Goal: Navigation & Orientation: Find specific page/section

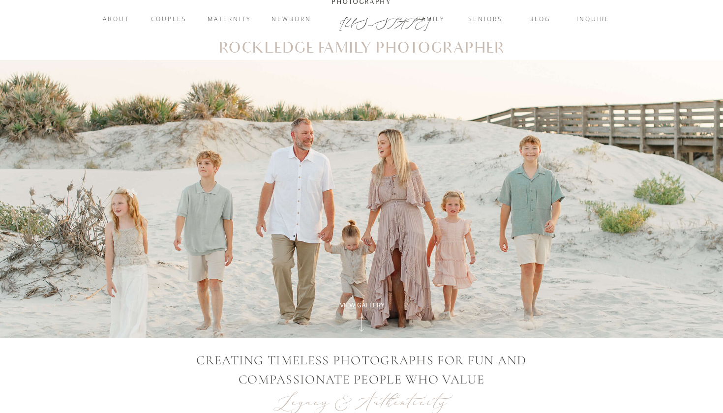
scroll to position [14, 0]
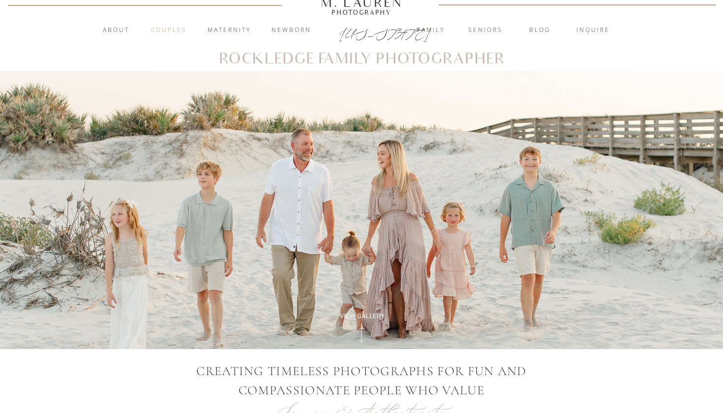
click at [180, 31] on nav "Couples" at bounding box center [168, 31] width 53 height 10
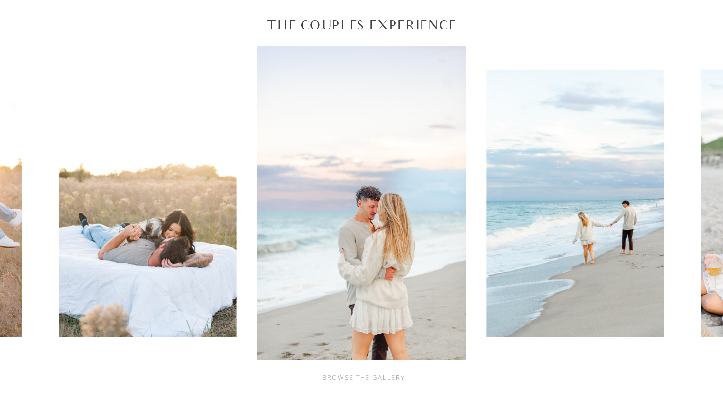
scroll to position [295, 0]
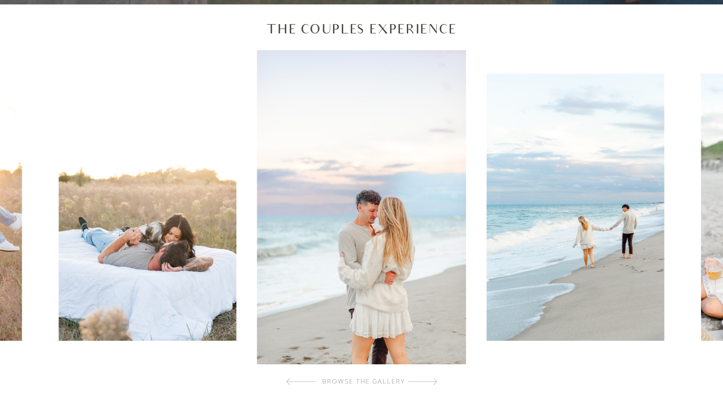
click at [429, 383] on div at bounding box center [423, 382] width 30 height 20
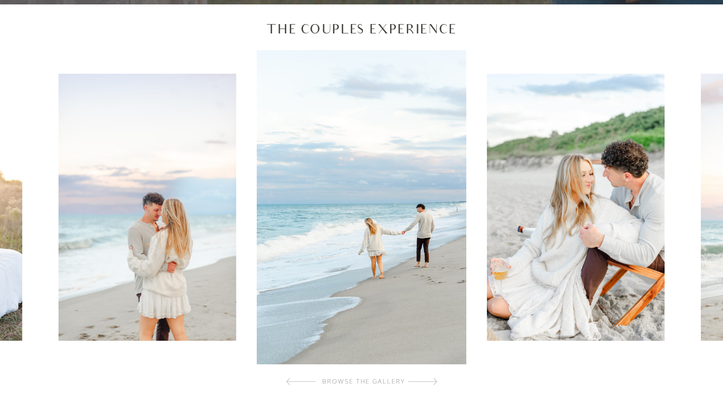
click at [429, 383] on div at bounding box center [423, 382] width 30 height 20
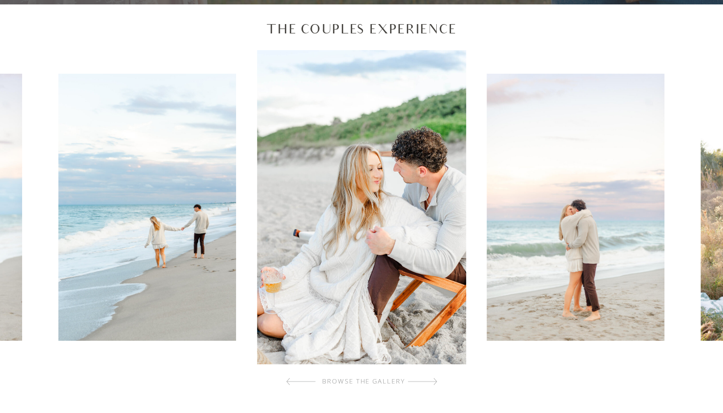
click at [429, 383] on div at bounding box center [423, 382] width 30 height 20
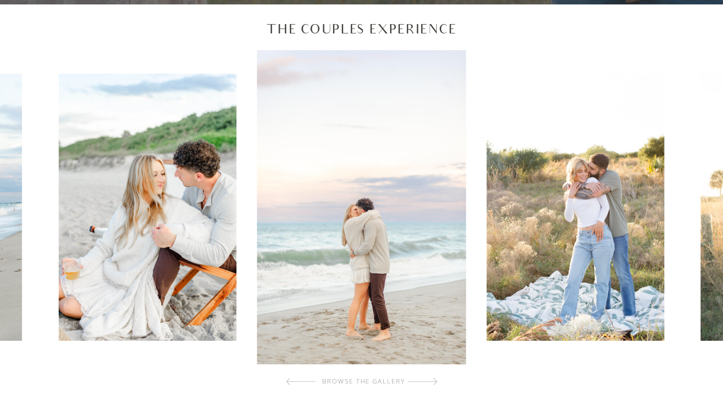
click at [429, 383] on div at bounding box center [423, 382] width 30 height 20
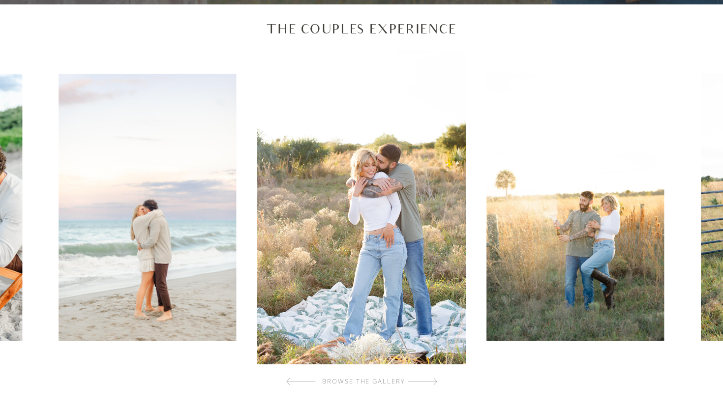
click at [429, 383] on div at bounding box center [423, 382] width 30 height 20
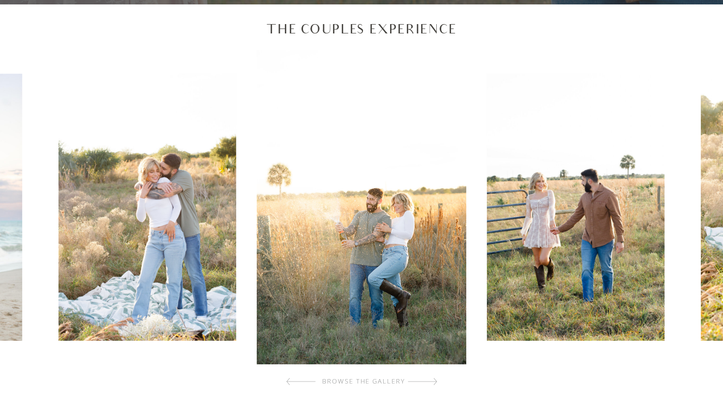
click at [429, 383] on div at bounding box center [423, 382] width 30 height 20
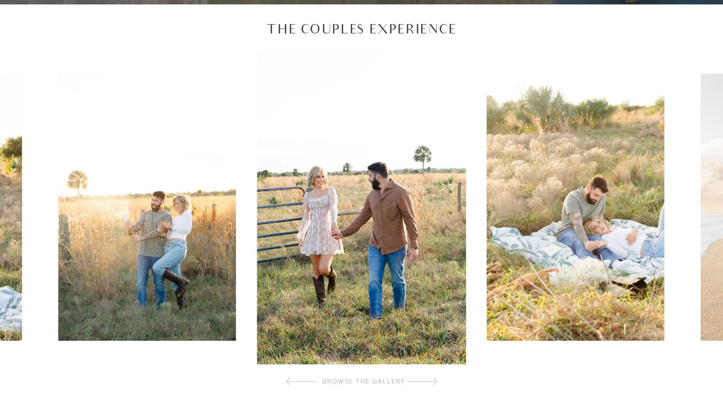
click at [429, 383] on div at bounding box center [423, 382] width 30 height 20
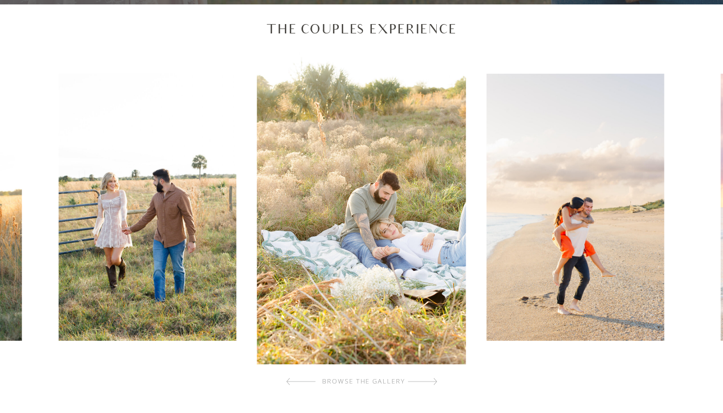
click at [429, 383] on div at bounding box center [423, 382] width 30 height 20
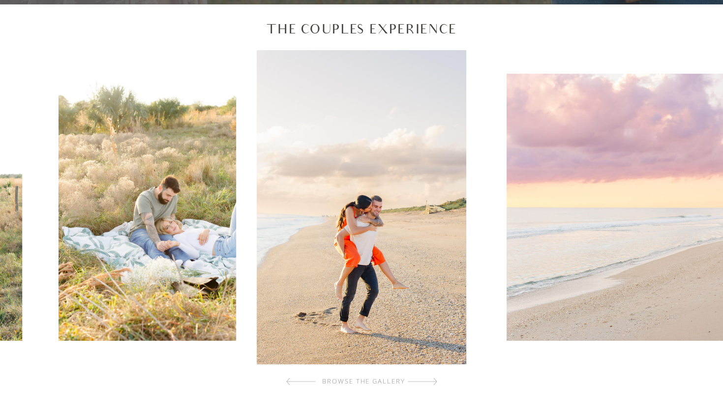
click at [429, 383] on div at bounding box center [423, 382] width 30 height 20
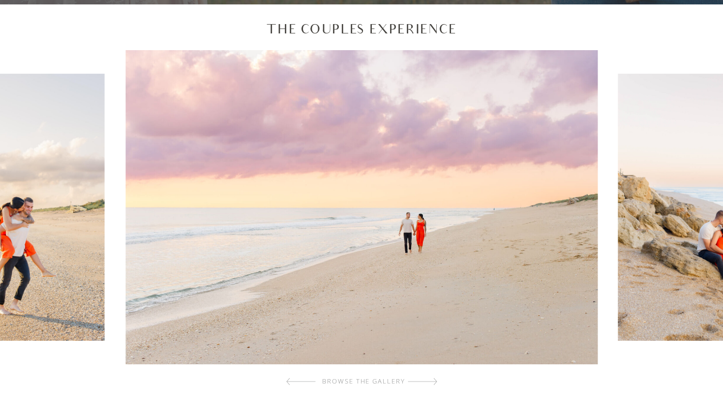
click at [429, 383] on div at bounding box center [423, 382] width 30 height 20
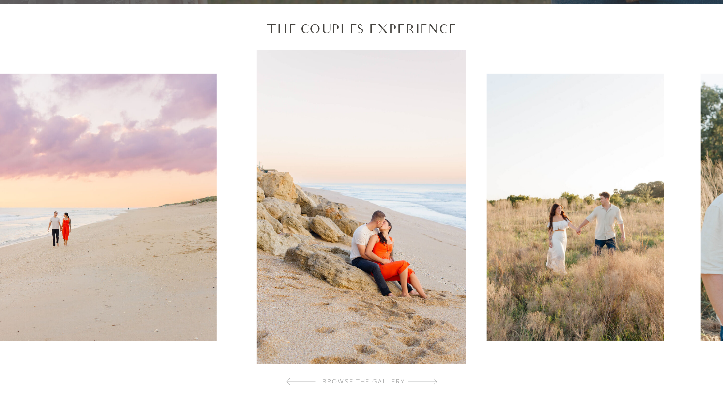
click at [429, 383] on div at bounding box center [423, 382] width 30 height 20
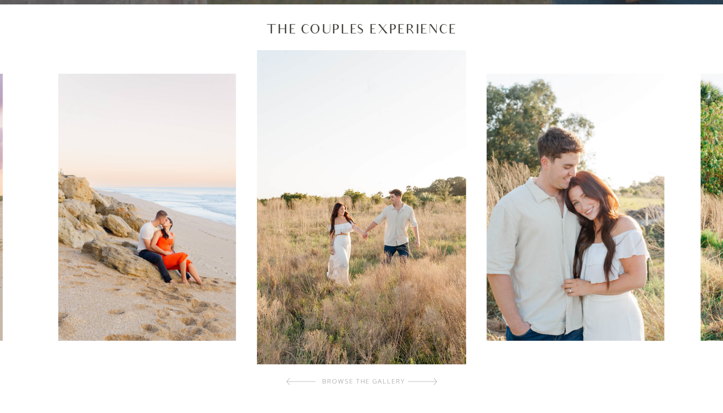
click at [429, 383] on div at bounding box center [423, 382] width 30 height 20
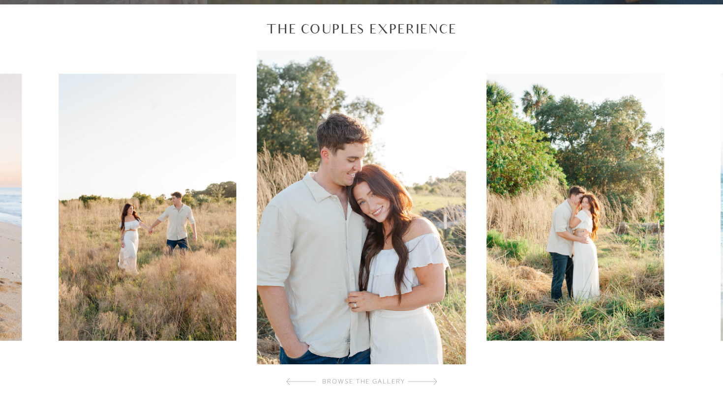
click at [429, 383] on div at bounding box center [423, 382] width 30 height 20
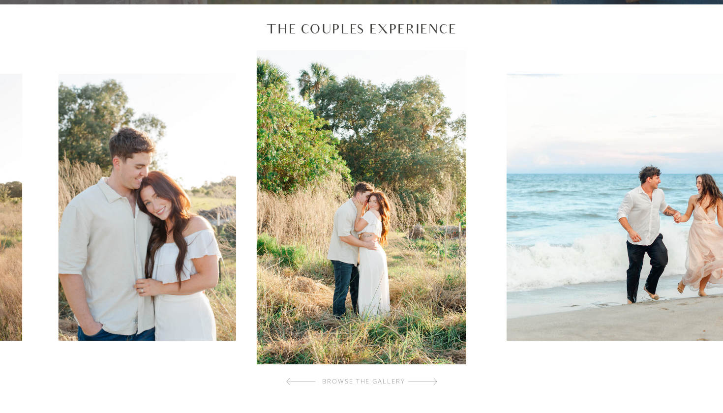
click at [429, 383] on div at bounding box center [423, 382] width 30 height 20
